Goal: Transaction & Acquisition: Purchase product/service

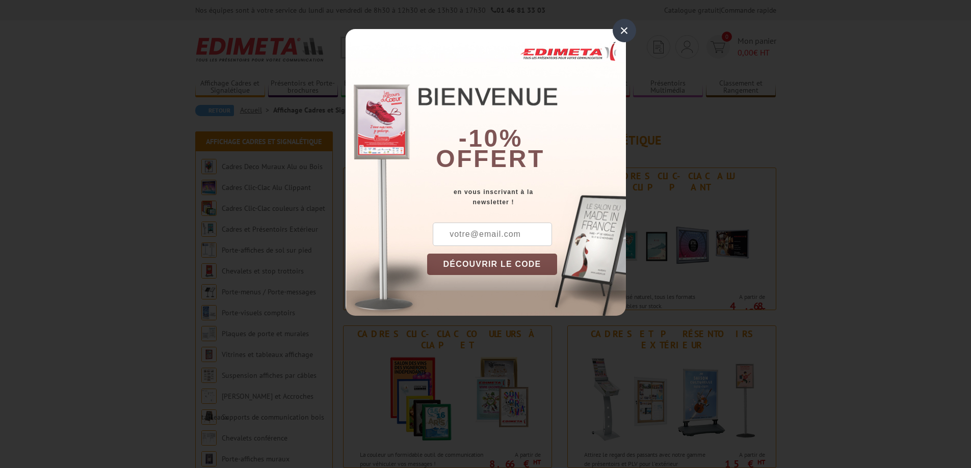
click at [621, 28] on div "×" at bounding box center [623, 30] width 23 height 23
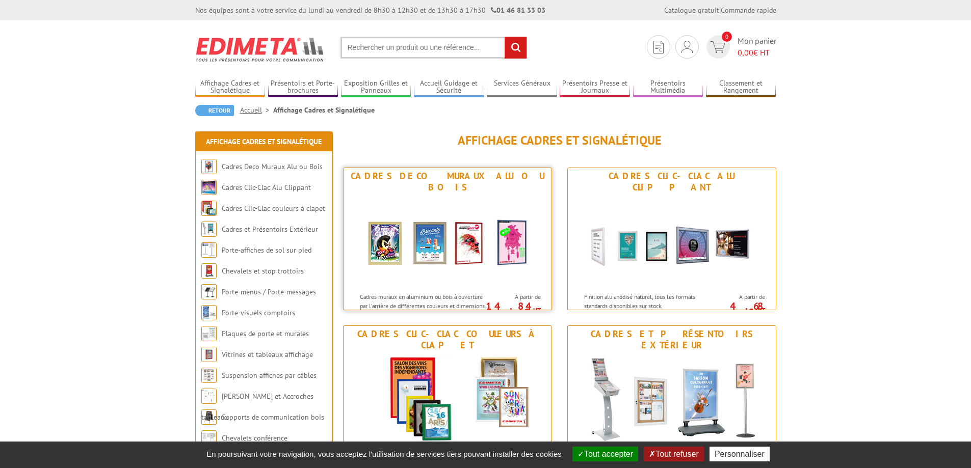
click at [450, 231] on img at bounding box center [447, 242] width 189 height 92
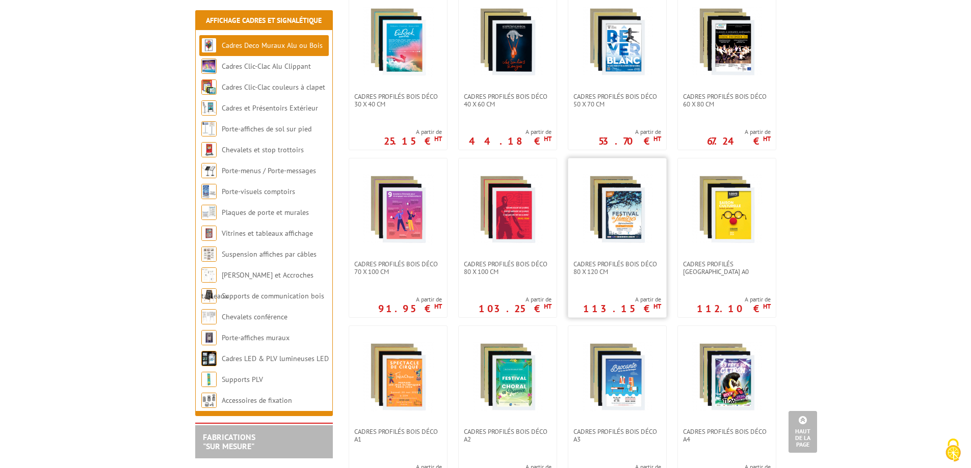
click at [602, 269] on div "Cadres Profilés Bois Déco 80 x 120 cm A partir de 113.15 € HT" at bounding box center [617, 238] width 99 height 160
click at [606, 260] on span "Cadres Profilés Bois Déco 80 x 120 cm" at bounding box center [617, 267] width 88 height 15
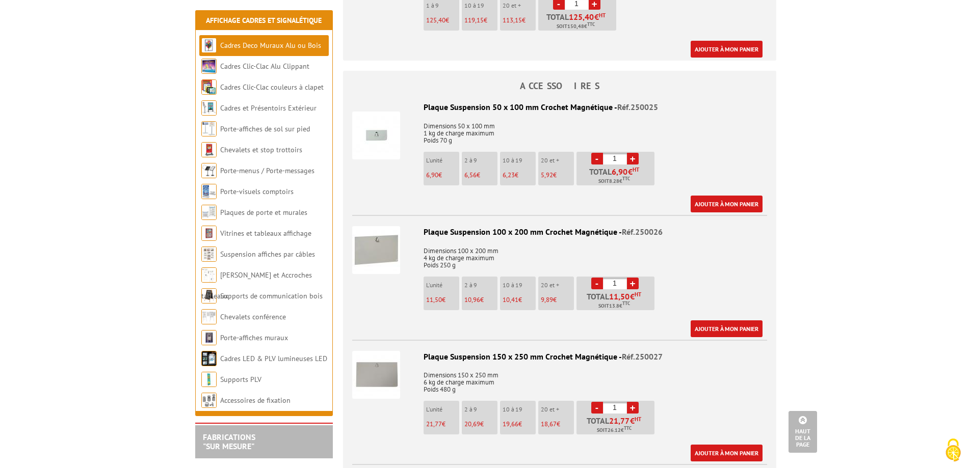
scroll to position [780, 0]
